Goal: Information Seeking & Learning: Learn about a topic

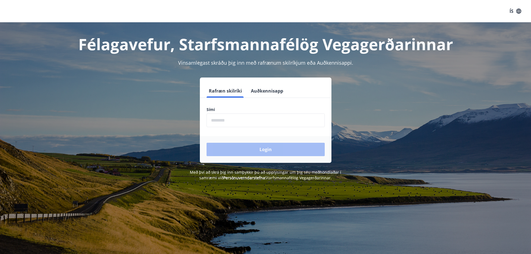
click at [245, 120] on input "phone" at bounding box center [266, 121] width 118 height 14
type input "********"
click at [267, 151] on button "Login" at bounding box center [266, 149] width 118 height 13
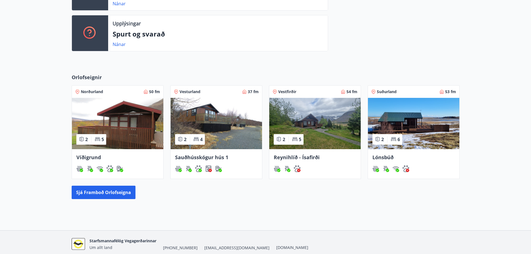
scroll to position [195, 0]
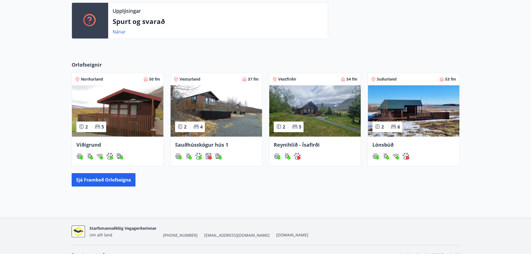
click at [327, 117] on img at bounding box center [314, 110] width 91 height 51
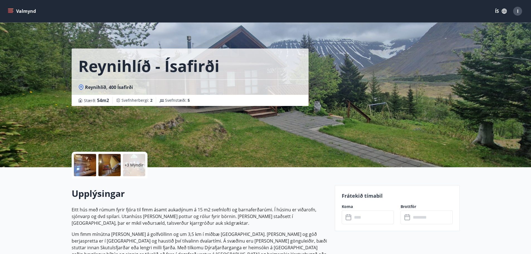
click at [317, 90] on div "Reynihlíð - Ísafirði Reynihlíð, 400 Ísafirði Stærð : 54 m2 Svefnherbergi : 2 Sv…" at bounding box center [201, 53] width 259 height 106
click at [87, 163] on div at bounding box center [85, 165] width 22 height 22
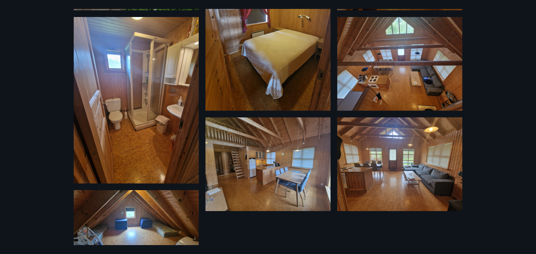
scroll to position [172, 0]
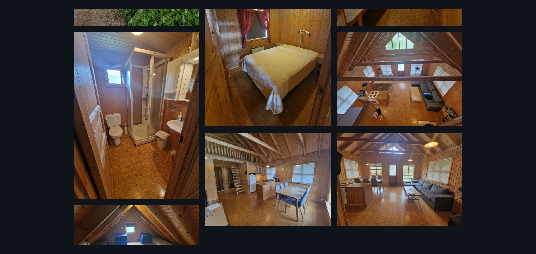
click at [272, 184] on img at bounding box center [267, 180] width 125 height 94
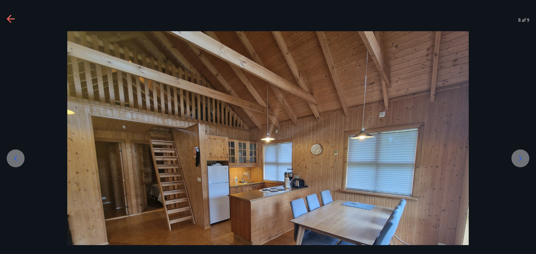
click at [10, 20] on icon at bounding box center [11, 19] width 9 height 9
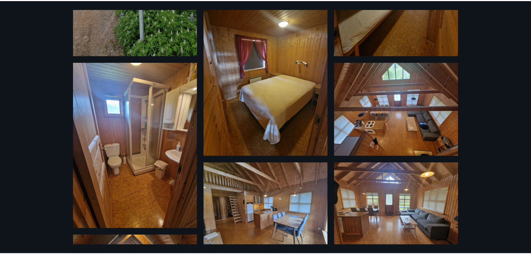
scroll to position [0, 0]
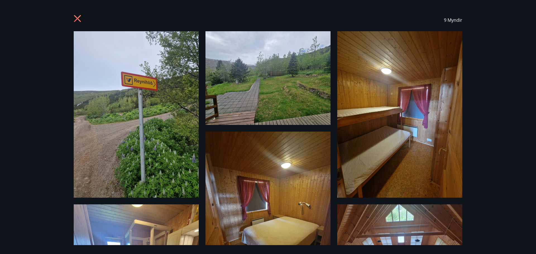
click at [77, 16] on icon at bounding box center [78, 19] width 9 height 9
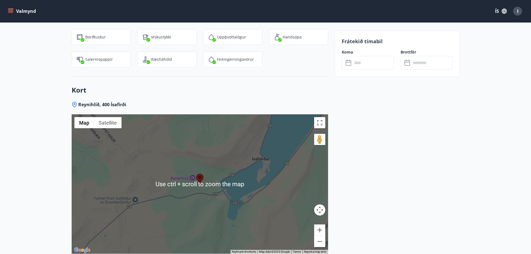
scroll to position [713, 0]
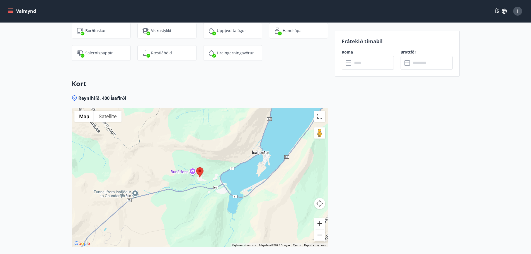
click at [320, 218] on button "Zoom in" at bounding box center [319, 223] width 11 height 11
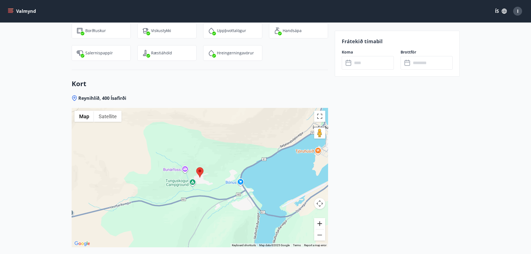
click at [320, 218] on button "Zoom in" at bounding box center [319, 223] width 11 height 11
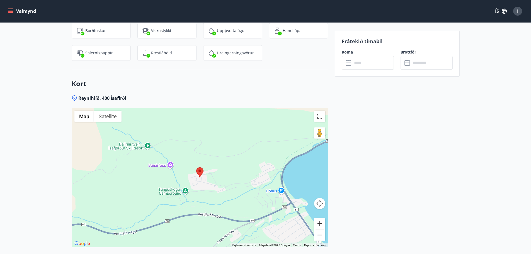
click at [320, 218] on button "Zoom in" at bounding box center [319, 223] width 11 height 11
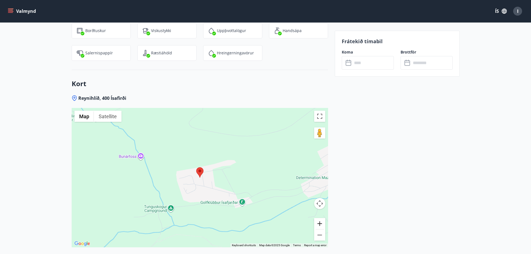
click at [320, 218] on button "Zoom in" at bounding box center [319, 223] width 11 height 11
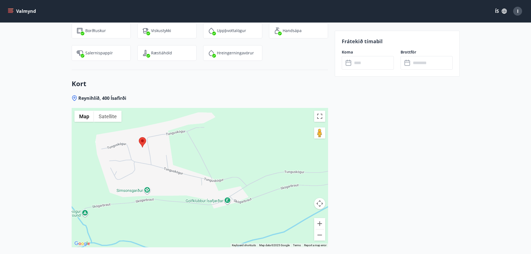
drag, startPoint x: 238, startPoint y: 228, endPoint x: 179, endPoint y: 197, distance: 66.6
click at [179, 197] on div at bounding box center [200, 177] width 257 height 139
click at [322, 233] on button "Zoom out" at bounding box center [319, 235] width 11 height 11
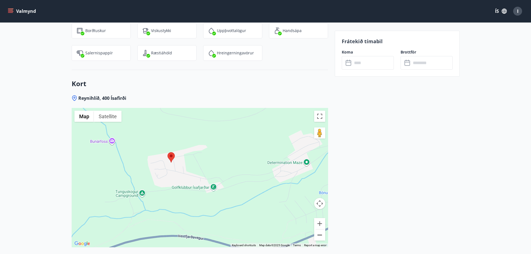
click at [321, 230] on button "Zoom out" at bounding box center [319, 235] width 11 height 11
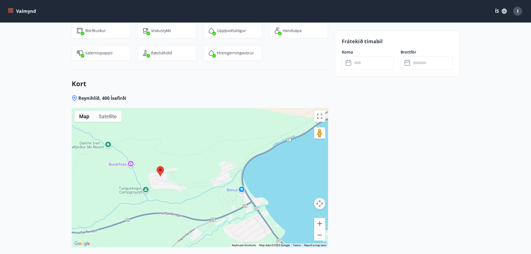
drag, startPoint x: 132, startPoint y: 223, endPoint x: 127, endPoint y: 224, distance: 4.8
click at [109, 227] on div at bounding box center [200, 177] width 257 height 139
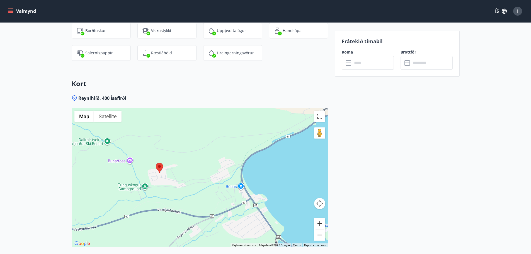
click at [321, 218] on button "Zoom in" at bounding box center [319, 223] width 11 height 11
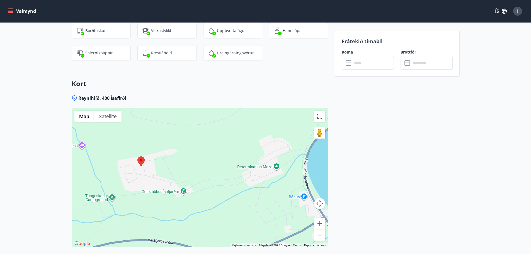
drag, startPoint x: 180, startPoint y: 175, endPoint x: 203, endPoint y: 174, distance: 23.2
click at [203, 174] on div at bounding box center [200, 177] width 257 height 139
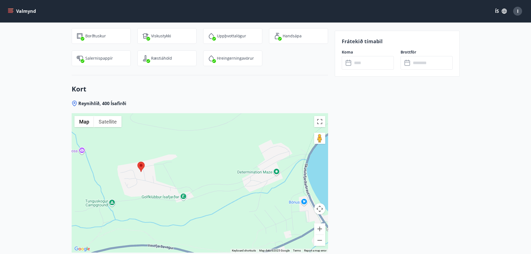
scroll to position [769, 0]
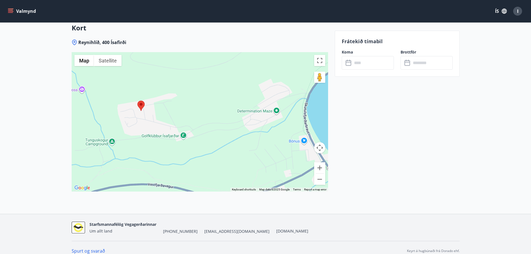
click at [84, 248] on link "Spurt og svarað" at bounding box center [88, 251] width 33 height 6
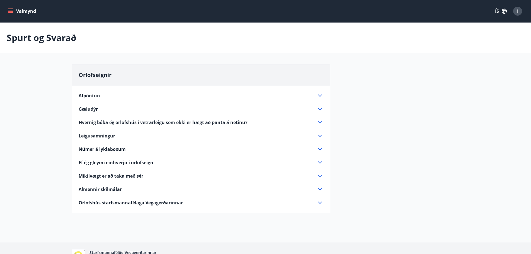
click at [103, 191] on span "Almennir skilmálar" at bounding box center [100, 189] width 43 height 6
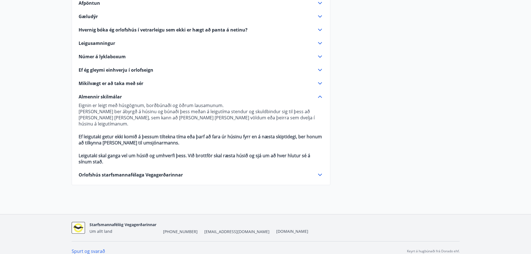
scroll to position [93, 0]
click at [118, 82] on span "Mikilvægt er að taka með sér" at bounding box center [111, 82] width 65 height 6
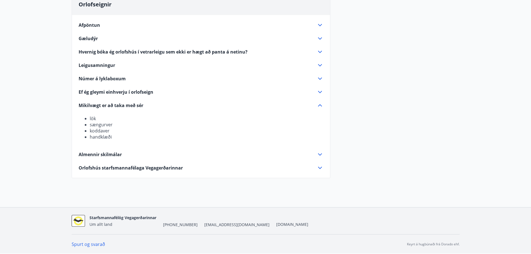
scroll to position [71, 0]
click at [117, 79] on span "Númer á lyklaboxum" at bounding box center [102, 79] width 47 height 6
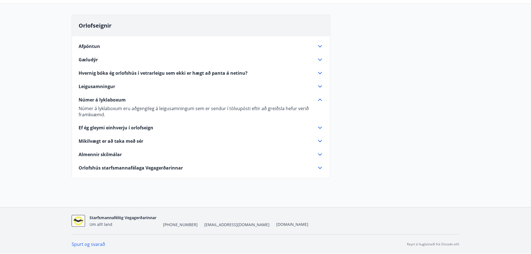
scroll to position [49, 0]
